Goal: Navigation & Orientation: Find specific page/section

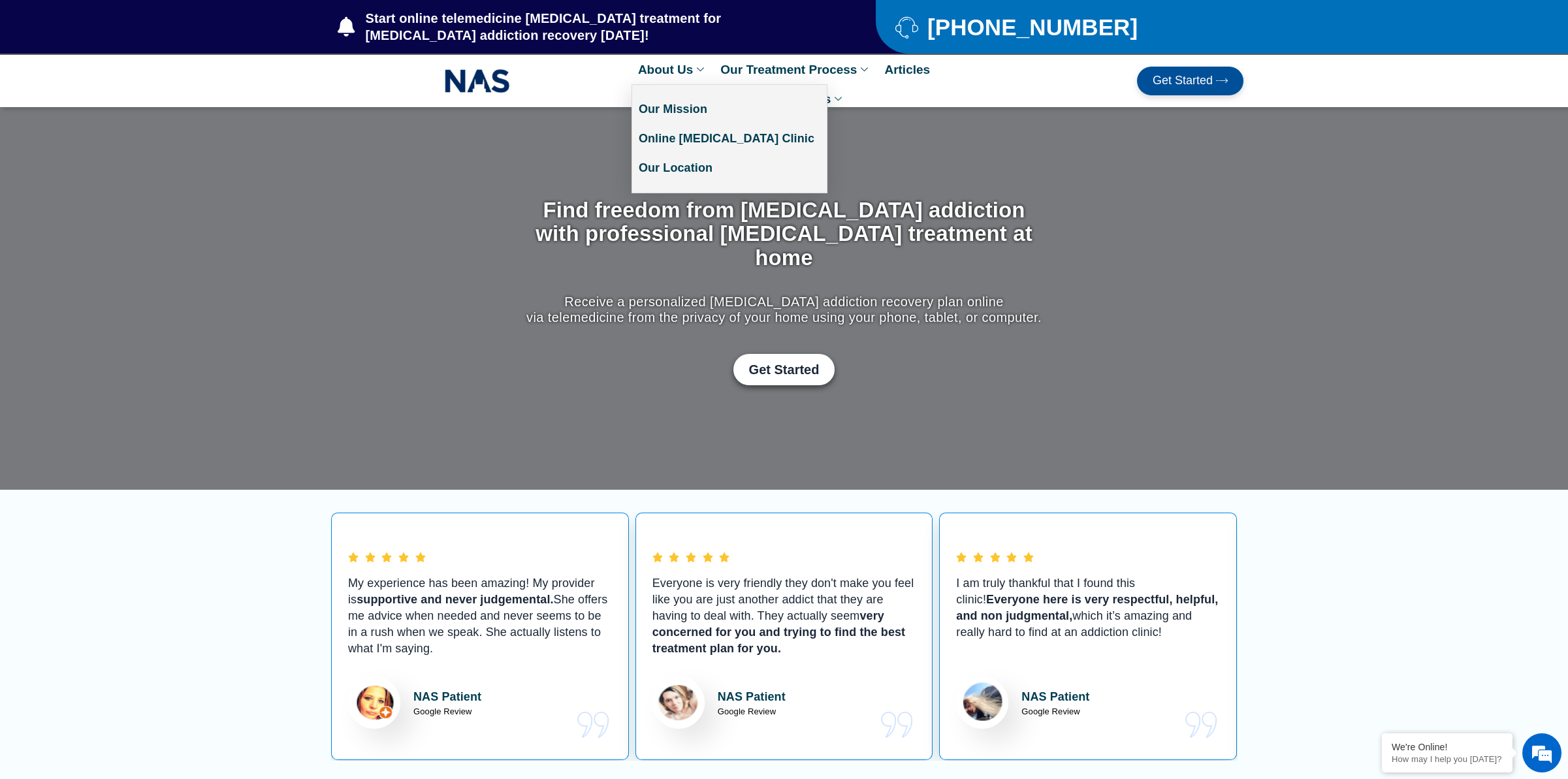
click at [671, 70] on link "About Us" at bounding box center [673, 69] width 82 height 30
click at [682, 111] on link "Our Mission" at bounding box center [729, 109] width 195 height 30
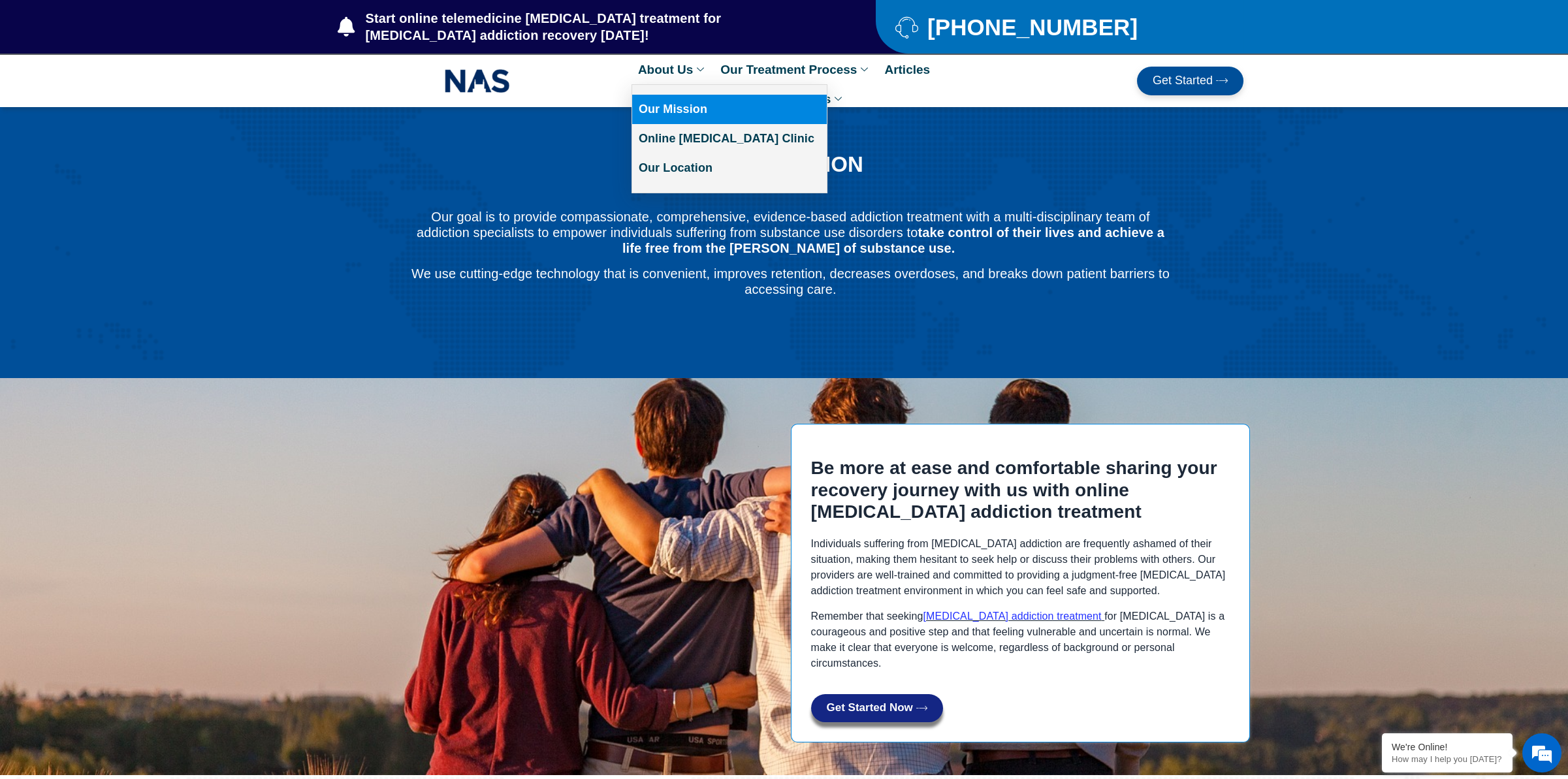
click at [686, 70] on link "About Us" at bounding box center [673, 69] width 82 height 30
click at [678, 167] on link "Our Location" at bounding box center [729, 168] width 195 height 30
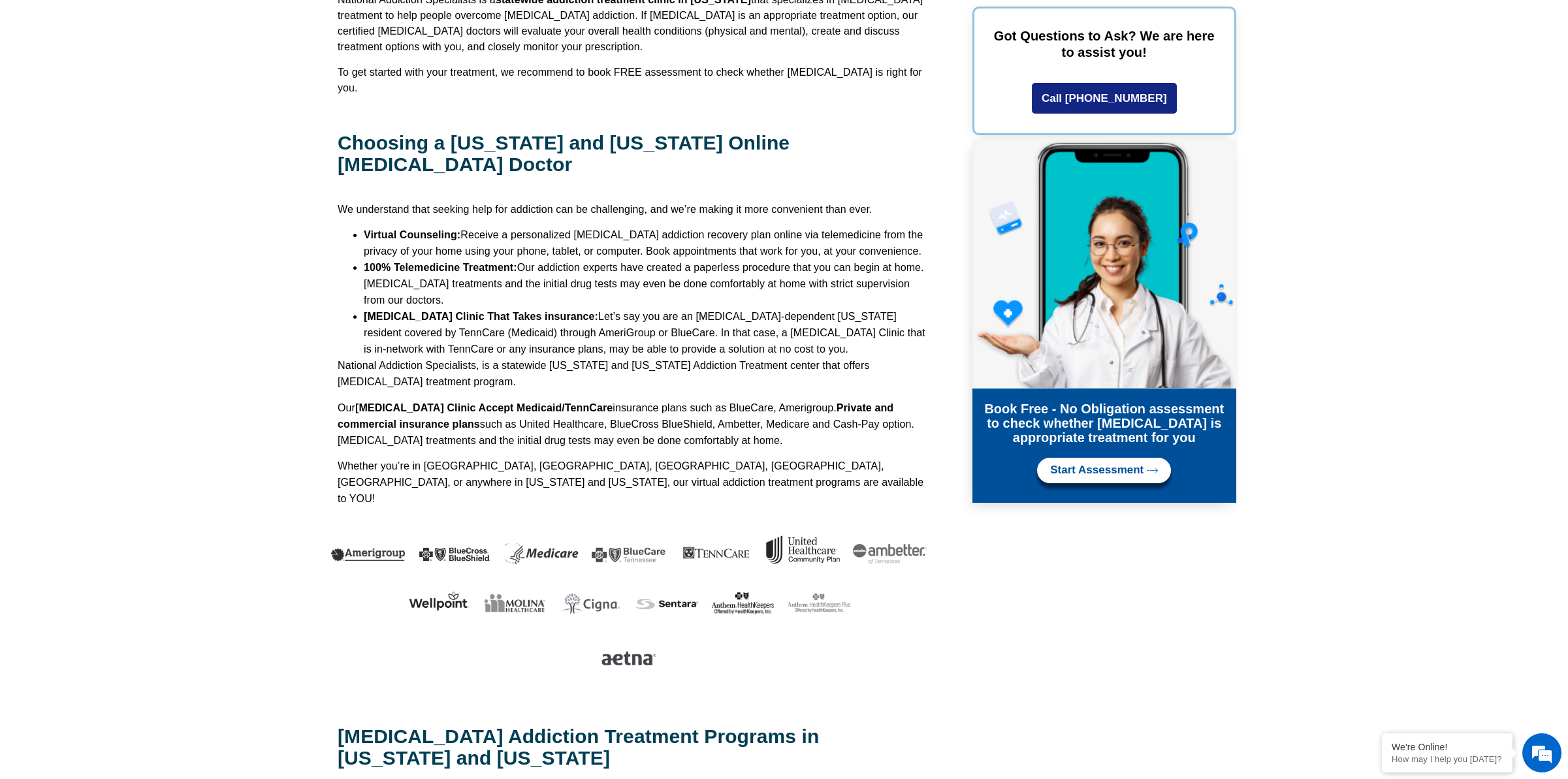
scroll to position [2220, 0]
